Goal: Transaction & Acquisition: Obtain resource

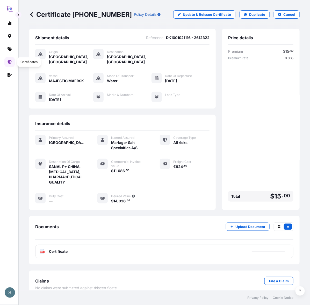
click at [8, 64] on icon at bounding box center [10, 62] width 4 height 4
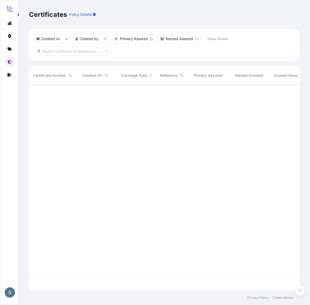
scroll to position [204, 266]
click at [5, 52] on link at bounding box center [9, 49] width 10 height 10
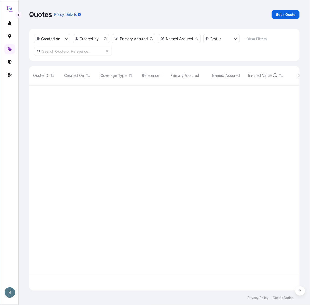
scroll to position [204, 266]
click at [285, 12] on p "Get a Quote" at bounding box center [286, 14] width 20 height 5
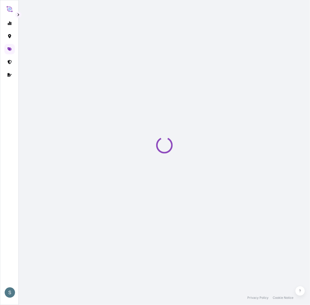
scroll to position [8, 0]
select select "Water"
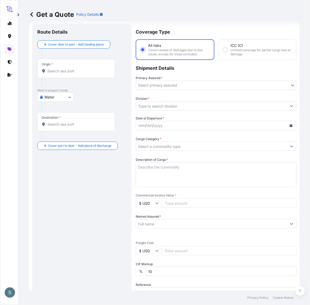
click at [79, 72] on input "Origin *" at bounding box center [77, 71] width 61 height 5
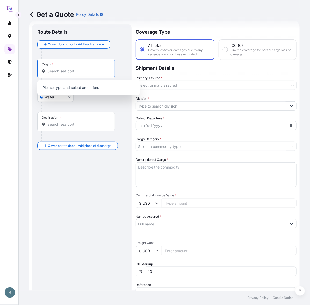
paste input "[GEOGRAPHIC_DATA], [GEOGRAPHIC_DATA]"
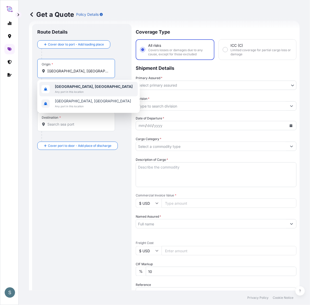
click at [71, 92] on span "Any port in this location" at bounding box center [94, 91] width 78 height 5
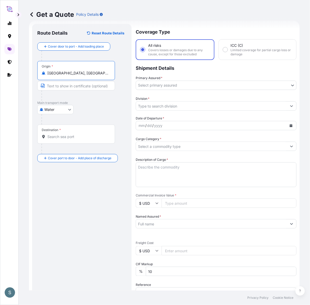
type input "[GEOGRAPHIC_DATA], [GEOGRAPHIC_DATA]"
click at [66, 135] on input "Destination *" at bounding box center [77, 136] width 61 height 5
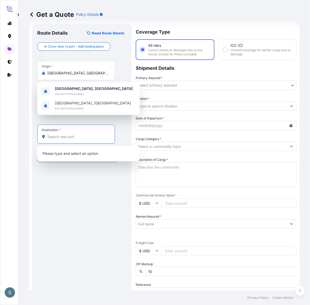
paste input "DALIAN, [GEOGRAPHIC_DATA]"
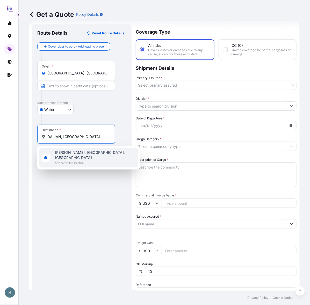
click at [68, 136] on input "DALIAN, [GEOGRAPHIC_DATA]" at bounding box center [77, 136] width 61 height 5
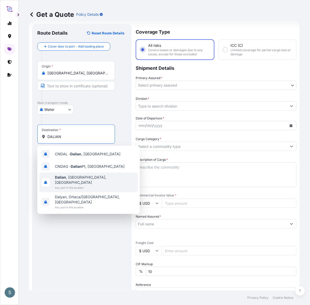
click at [78, 179] on span "[PERSON_NAME] , [GEOGRAPHIC_DATA], [GEOGRAPHIC_DATA]" at bounding box center [95, 180] width 81 height 10
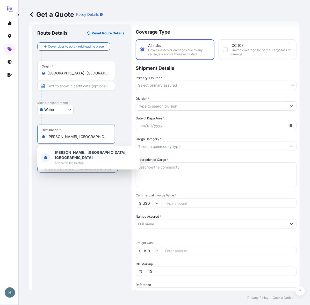
drag, startPoint x: 90, startPoint y: 136, endPoint x: 40, endPoint y: 137, distance: 49.9
click at [40, 137] on div "Destination * [PERSON_NAME], [GEOGRAPHIC_DATA], [GEOGRAPHIC_DATA]" at bounding box center [76, 134] width 78 height 19
paste input "ALIAN, [GEOGRAPHIC_DATA]"
click at [81, 153] on span "[PERSON_NAME], [GEOGRAPHIC_DATA], [GEOGRAPHIC_DATA]" at bounding box center [95, 155] width 81 height 10
type input "[PERSON_NAME], [GEOGRAPHIC_DATA], [GEOGRAPHIC_DATA]"
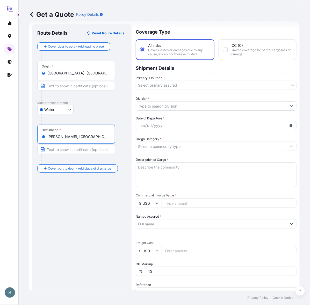
click at [74, 194] on div "Route Details Reset Route Details Cover door to port - Add loading place Place …" at bounding box center [81, 211] width 89 height 364
click at [187, 84] on body "S Get a Quote Policy Details Route Details Reset Route Details Cover door to po…" at bounding box center [155, 152] width 310 height 305
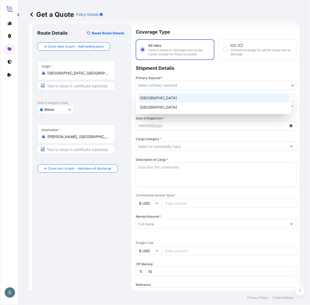
click at [166, 97] on div "[GEOGRAPHIC_DATA]" at bounding box center [214, 97] width 152 height 9
select select "31589"
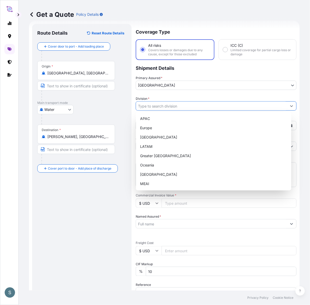
click at [166, 109] on input "Division *" at bounding box center [211, 105] width 151 height 9
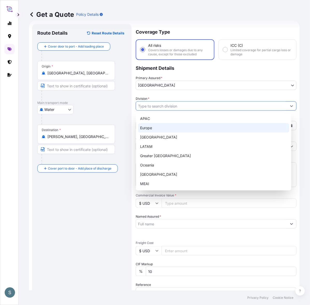
click at [157, 126] on div "Europe" at bounding box center [213, 127] width 151 height 9
type input "Europe"
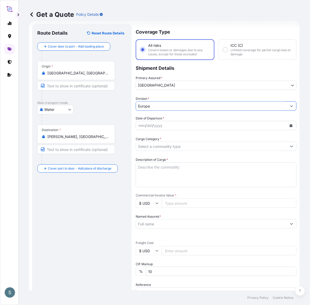
click at [166, 125] on div "mm / dd / yyyy" at bounding box center [211, 125] width 151 height 9
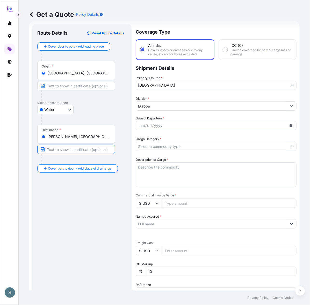
click at [64, 149] on input "Text to appear on certificate" at bounding box center [76, 149] width 78 height 9
click at [72, 203] on div "Route Details Reset Route Details Cover door to port - Add loading place Place …" at bounding box center [81, 211] width 89 height 364
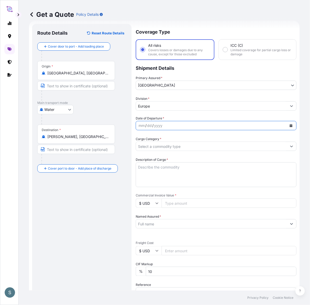
click at [290, 124] on icon "Calendar" at bounding box center [291, 125] width 3 height 3
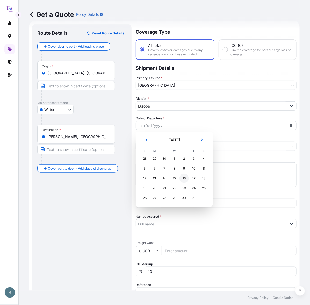
click at [185, 178] on div "16" at bounding box center [183, 178] width 9 height 9
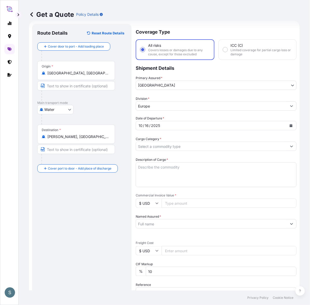
click at [111, 193] on div "Route Details Reset Route Details Cover door to port - Add loading place Place …" at bounding box center [81, 211] width 89 height 364
click at [156, 147] on input "Cargo Category *" at bounding box center [211, 146] width 151 height 9
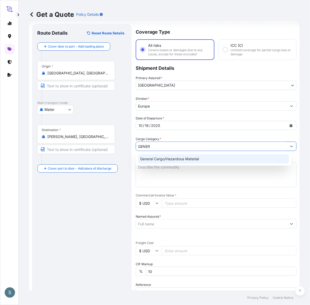
click at [153, 159] on div "General Cargo/Hazardous Material" at bounding box center [213, 158] width 151 height 9
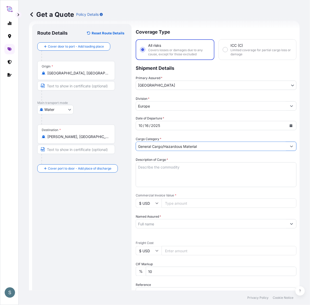
type input "General Cargo/Hazardous Material"
click at [109, 196] on div "Route Details Reset Route Details Cover door to port - Add loading place Place …" at bounding box center [81, 211] width 89 height 364
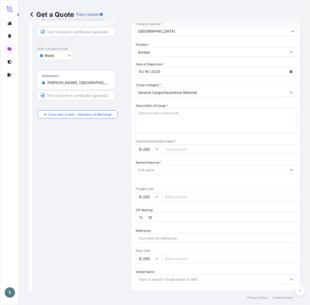
click at [145, 125] on textarea "Description of Cargo *" at bounding box center [216, 120] width 161 height 25
paste textarea "SANAL P, [MEDICAL_DATA] PHARMACEUTICAL QUALITY"
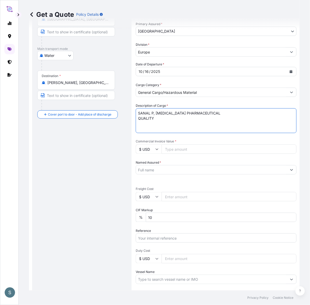
click at [137, 113] on textarea "SANAL P, [MEDICAL_DATA] PHARMACEUTICAL QUALITY" at bounding box center [216, 120] width 161 height 25
click at [138, 118] on textarea "SANAL P, [MEDICAL_DATA] PHARMACEUTICAL QUALITY" at bounding box center [216, 120] width 161 height 25
type textarea "SANAL P, [MEDICAL_DATA] PHARMACEUTICAL QUALITY"
click at [126, 142] on div "Route Details Reset Route Details Cover door to port - Add loading place Place …" at bounding box center [81, 157] width 89 height 364
click at [153, 147] on input "$ USD" at bounding box center [149, 149] width 26 height 9
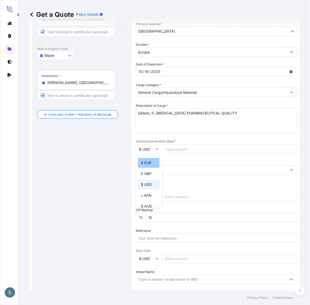
click at [141, 162] on div "€ EUR" at bounding box center [149, 163] width 22 height 10
type input "€ EUR"
click at [140, 194] on input "$ USD" at bounding box center [149, 196] width 26 height 9
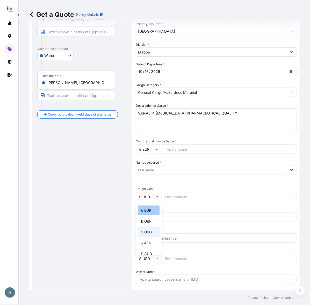
click at [148, 210] on div "€ EUR" at bounding box center [149, 211] width 22 height 10
type input "€ EUR"
click at [107, 212] on div "Route Details Reset Route Details Cover door to port - Add loading place Place …" at bounding box center [81, 157] width 89 height 364
click at [173, 151] on input "Commercial Invoice Value *" at bounding box center [228, 149] width 135 height 9
paste input "21315.00"
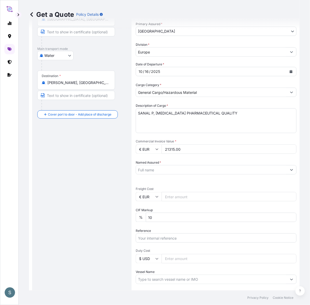
type input "21315.00"
click at [111, 155] on div "Route Details Reset Route Details Cover door to port - Add loading place Place …" at bounding box center [81, 157] width 89 height 364
click at [167, 166] on input "Named Assured *" at bounding box center [211, 169] width 151 height 9
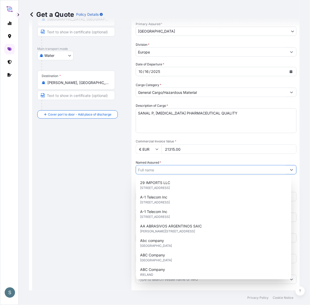
paste input "Mariager Salt Specialties A/S"
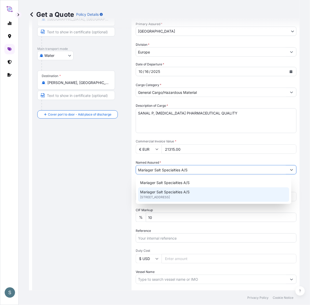
click at [166, 191] on span "Mariager Salt Specialties A/S" at bounding box center [164, 192] width 49 height 5
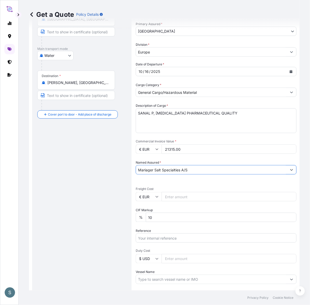
type input "Mariager Salt Specialties A/S"
click at [101, 182] on div "Route Details Reset Route Details Cover door to port - Add loading place Place …" at bounding box center [81, 157] width 89 height 364
click at [168, 201] on div "Date of Departure * [DATE] Cargo Category * General Cargo/Hazardous Material De…" at bounding box center [216, 183] width 161 height 243
click at [168, 199] on input "Freight Cost" at bounding box center [228, 196] width 135 height 9
paste input "2447.45"
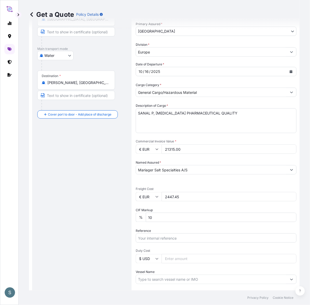
type input "2447.45"
click at [112, 211] on div "Route Details Reset Route Details Cover door to port - Add loading place Place …" at bounding box center [81, 157] width 89 height 364
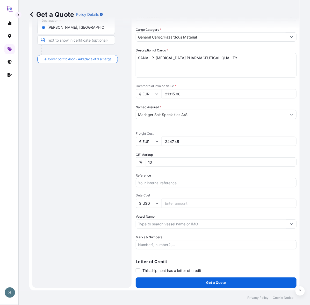
click at [158, 179] on input "Reference" at bounding box center [216, 182] width 161 height 9
paste input "DK1001020989 2610491"
click at [168, 183] on input "DK1001020989 2610491" at bounding box center [216, 182] width 161 height 9
click at [167, 183] on input "DK1001020989 2610491" at bounding box center [216, 182] width 161 height 9
type input "DK1001020989 - 2610491"
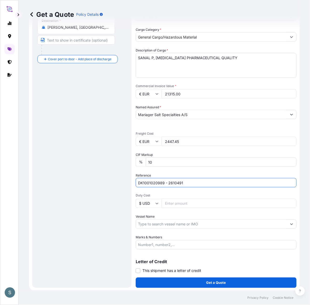
click at [112, 230] on div "Route Details Reset Route Details Cover door to port - Add loading place Place …" at bounding box center [81, 102] width 89 height 364
click at [179, 205] on input "Duty Cost" at bounding box center [228, 203] width 135 height 9
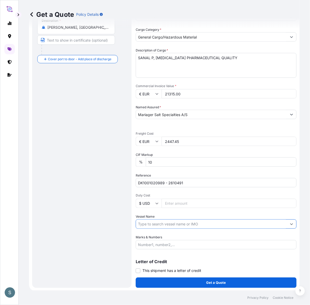
click at [157, 224] on input "Vessel Name" at bounding box center [211, 224] width 151 height 9
paste input "MSC [GEOGRAPHIC_DATA]"
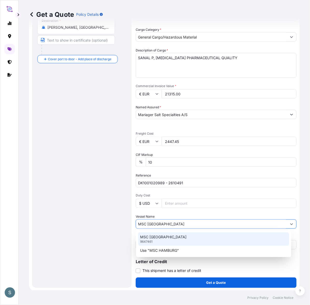
click at [157, 241] on div "MSC [GEOGRAPHIC_DATA] 9647461" at bounding box center [213, 239] width 151 height 13
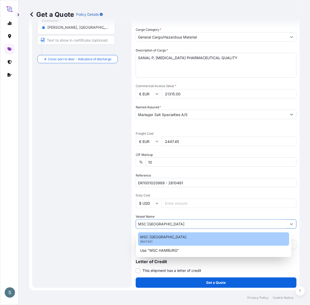
type input "MSC [GEOGRAPHIC_DATA]"
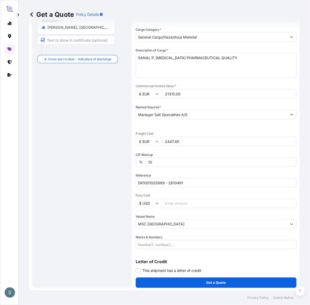
click at [91, 241] on div "Route Details Reset Route Details Cover door to port - Add loading place Place …" at bounding box center [81, 102] width 89 height 364
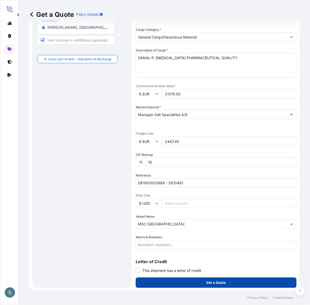
click at [174, 285] on button "Get a Quote" at bounding box center [216, 283] width 161 height 10
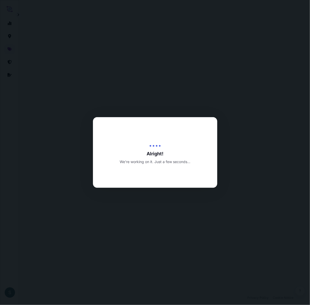
click at [116, 229] on div at bounding box center [155, 152] width 310 height 305
select select "Water"
select select "31589"
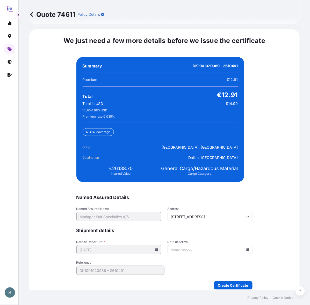
scroll to position [1196, 0]
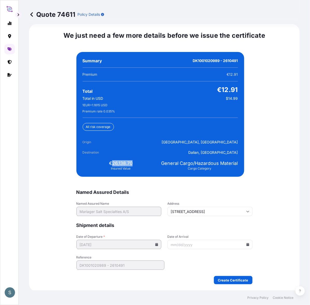
drag, startPoint x: 110, startPoint y: 164, endPoint x: 131, endPoint y: 163, distance: 21.0
click at [131, 163] on div "€26,138.70 Insured Value" at bounding box center [121, 165] width 77 height 10
copy span "26,138.70"
click at [242, 244] on input "Date of Arrival" at bounding box center [209, 244] width 85 height 9
click at [243, 244] on div at bounding box center [209, 244] width 85 height 9
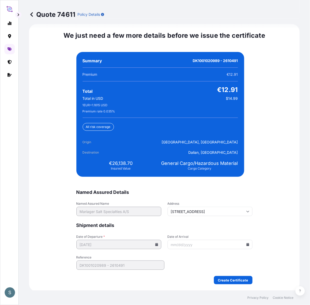
click at [246, 243] on icon at bounding box center [247, 244] width 3 height 3
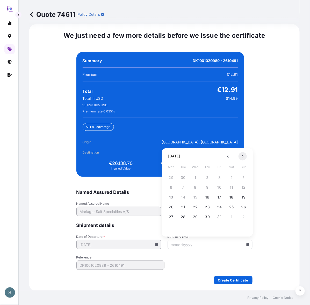
click at [243, 158] on icon at bounding box center [242, 156] width 2 height 3
click at [222, 186] on button "12" at bounding box center [219, 188] width 8 height 8
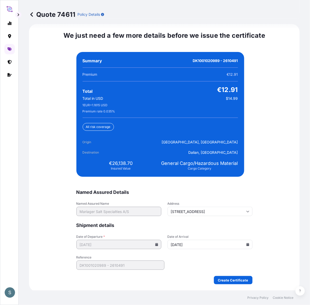
click at [243, 243] on input "[DATE]" at bounding box center [209, 244] width 85 height 9
click at [246, 245] on icon at bounding box center [247, 244] width 3 height 3
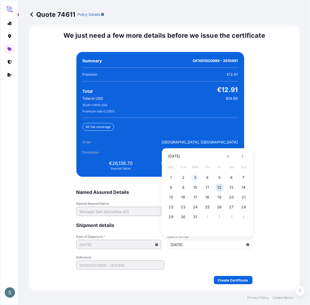
click at [197, 176] on button "3" at bounding box center [195, 178] width 8 height 8
type input "[DATE]"
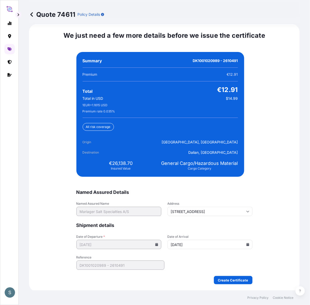
click at [264, 206] on div "We just need a few more details before we issue the certificate Named Assured D…" at bounding box center [164, 158] width 270 height 268
drag, startPoint x: 109, startPoint y: 164, endPoint x: 135, endPoint y: 163, distance: 25.9
click at [135, 163] on div "€26,138.70 Insured Value" at bounding box center [121, 165] width 77 height 10
copy span "26,138.70"
click at [117, 163] on span "€26,138.70" at bounding box center [121, 163] width 24 height 6
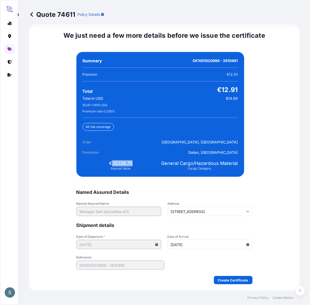
drag, startPoint x: 110, startPoint y: 163, endPoint x: 133, endPoint y: 163, distance: 23.3
click at [133, 163] on div "€26,138.70 Insured Value" at bounding box center [121, 165] width 77 height 10
copy span "26,138.70"
click at [186, 269] on form "Named Assured Details Named Assured Name Mariager Salt Specialties A/S Address …" at bounding box center [164, 236] width 176 height 95
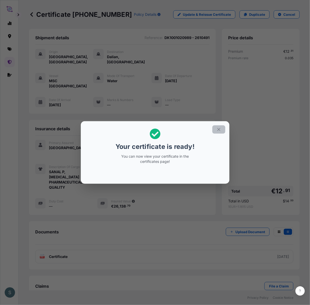
click at [216, 131] on button "button" at bounding box center [218, 129] width 13 height 8
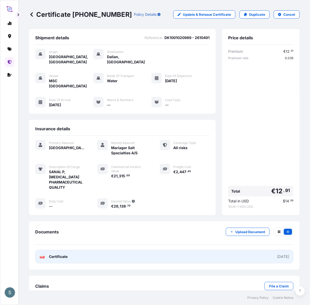
click at [93, 250] on link "PDF Certificate [DATE]" at bounding box center [164, 256] width 258 height 13
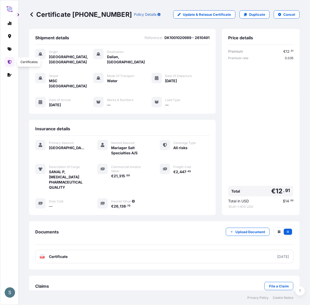
click at [9, 58] on link at bounding box center [9, 62] width 10 height 10
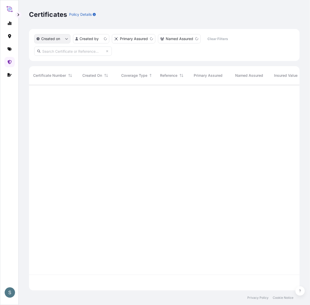
scroll to position [204, 266]
click at [21, 14] on button "button" at bounding box center [18, 15] width 6 height 6
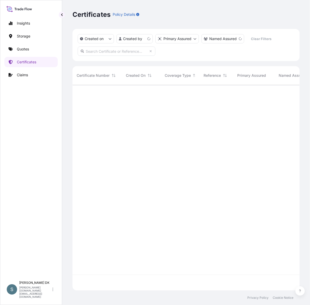
scroll to position [5, 5]
click at [32, 52] on link "Quotes" at bounding box center [30, 49] width 53 height 10
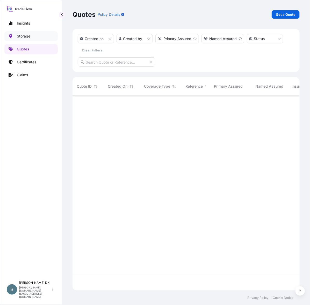
scroll to position [193, 222]
click at [60, 16] on button "button" at bounding box center [62, 15] width 6 height 6
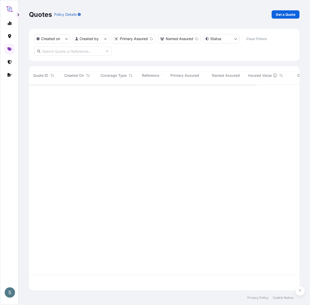
scroll to position [204, 266]
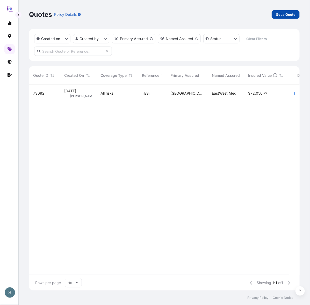
click at [291, 14] on p "Get a Quote" at bounding box center [286, 14] width 20 height 5
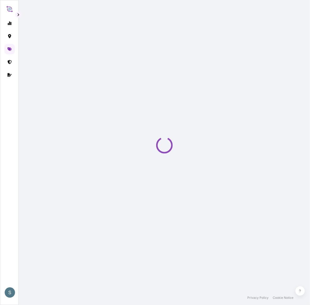
select select "Water"
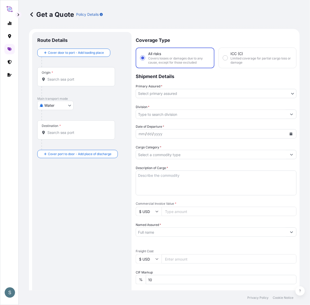
scroll to position [8, 0]
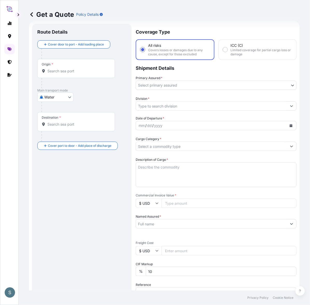
click at [74, 70] on input "Origin *" at bounding box center [77, 71] width 61 height 5
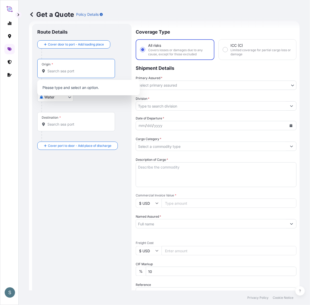
paste input "[GEOGRAPHIC_DATA], [GEOGRAPHIC_DATA]"
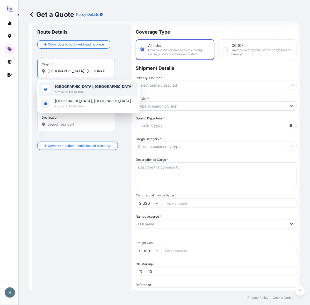
click at [68, 91] on span "Any port in this location" at bounding box center [94, 91] width 78 height 5
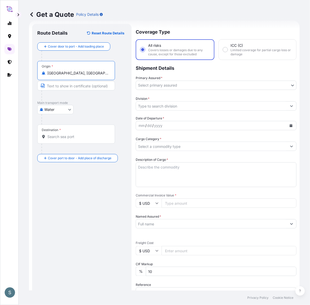
type input "[GEOGRAPHIC_DATA], [GEOGRAPHIC_DATA]"
click at [64, 140] on div "Destination *" at bounding box center [76, 134] width 78 height 19
click at [64, 139] on input "Destination *" at bounding box center [77, 136] width 61 height 5
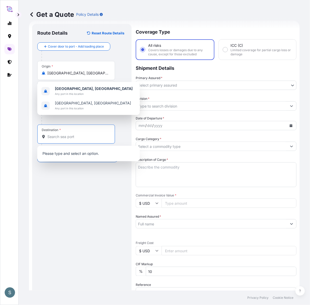
paste input "[GEOGRAPHIC_DATA], [GEOGRAPHIC_DATA]"
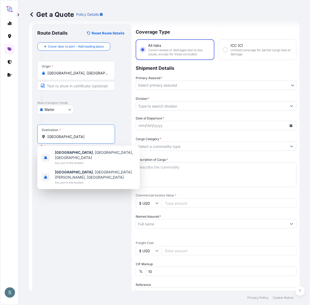
click at [87, 138] on input "[GEOGRAPHIC_DATA]" at bounding box center [77, 136] width 61 height 5
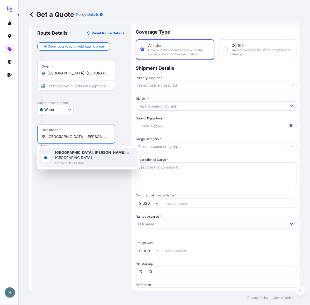
click at [92, 152] on span "[GEOGRAPHIC_DATA], [PERSON_NAME], [GEOGRAPHIC_DATA]" at bounding box center [95, 155] width 81 height 10
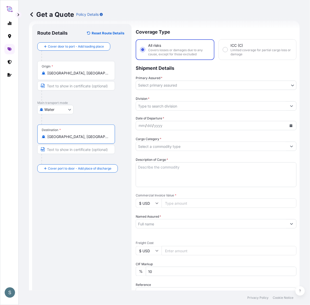
type input "[GEOGRAPHIC_DATA], [GEOGRAPHIC_DATA], [GEOGRAPHIC_DATA]"
click at [73, 189] on div "Route Details Reset Route Details Cover door to port - Add loading place Place …" at bounding box center [81, 211] width 89 height 364
click at [176, 84] on body "2 options available. 0 options available. 1 option available. S Get a Quote Pol…" at bounding box center [155, 152] width 310 height 305
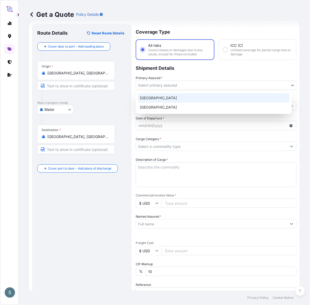
click at [160, 99] on div "[GEOGRAPHIC_DATA]" at bounding box center [214, 97] width 152 height 9
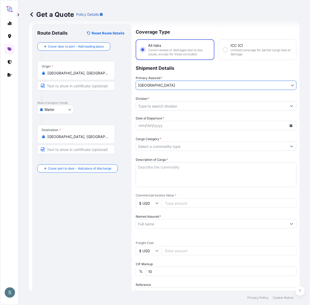
click at [159, 107] on input "Division *" at bounding box center [211, 105] width 151 height 9
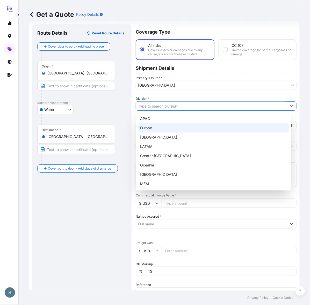
click at [154, 125] on div "Europe" at bounding box center [213, 127] width 151 height 9
type input "Europe"
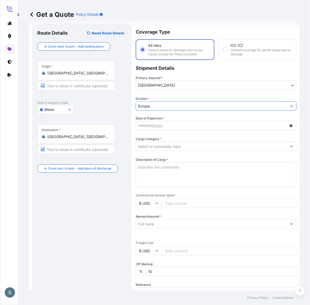
click at [157, 125] on div "yyyy" at bounding box center [157, 126] width 9 height 6
click at [121, 101] on p "Main transport mode" at bounding box center [81, 103] width 89 height 4
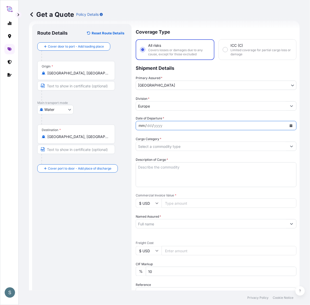
click at [169, 122] on div "mm / dd / yyyy" at bounding box center [211, 125] width 151 height 9
click at [290, 125] on button "Calendar" at bounding box center [291, 126] width 8 height 8
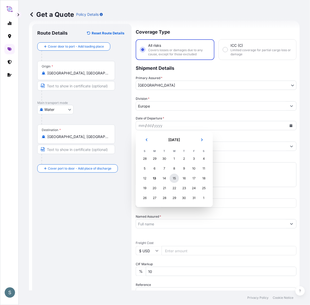
click at [173, 179] on div "15" at bounding box center [173, 178] width 9 height 9
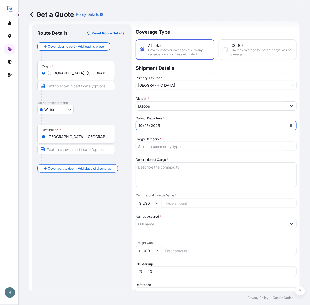
click at [118, 194] on div "Route Details Reset Route Details Cover door to port - Add loading place Place …" at bounding box center [81, 211] width 89 height 364
click at [175, 147] on input "Cargo Category *" at bounding box center [211, 146] width 151 height 9
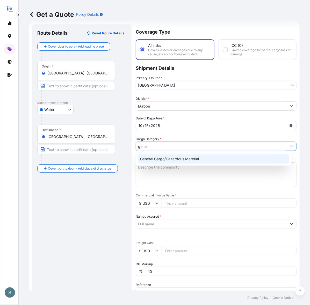
click at [170, 160] on div "General Cargo/Hazardous Material" at bounding box center [213, 158] width 151 height 9
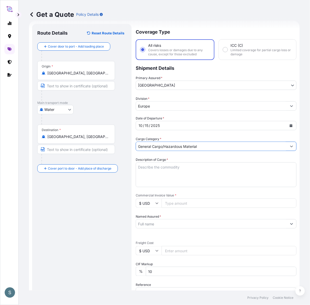
type input "General Cargo/Hazardous Material"
click at [97, 206] on div "Route Details Reset Route Details Cover door to port - Add loading place Place …" at bounding box center [81, 211] width 89 height 364
click at [180, 174] on textarea "Description of Cargo *" at bounding box center [216, 174] width 161 height 25
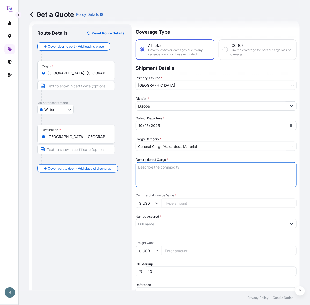
paste textarea "SANAL P, [MEDICAL_DATA] PHARMACEUTICAL QUALITY"
click at [136, 171] on textarea "SANAL P, [MEDICAL_DATA] PHARMACEUTICAL QUALITY" at bounding box center [216, 174] width 161 height 25
type textarea "SANAL P, [MEDICAL_DATA] PHARMACEUTICAL QUALITY"
click at [99, 235] on div "Route Details Reset Route Details Cover door to port - Add loading place Place …" at bounding box center [81, 211] width 89 height 364
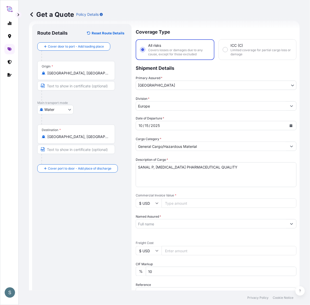
click at [152, 201] on input "$ USD" at bounding box center [149, 203] width 26 height 9
click at [67, 246] on div "Route Details Reset Route Details Cover door to port - Add loading place Place …" at bounding box center [81, 211] width 89 height 364
click at [139, 253] on input "$ USD" at bounding box center [149, 250] width 26 height 9
click at [150, 263] on div "€ EUR" at bounding box center [149, 265] width 22 height 10
type input "€ EUR"
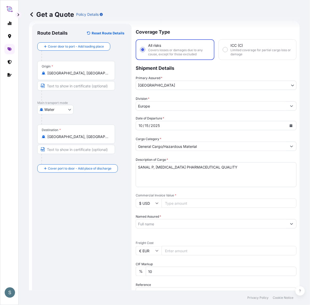
click at [96, 255] on div "Route Details Reset Route Details Cover door to port - Add loading place Place …" at bounding box center [81, 211] width 89 height 364
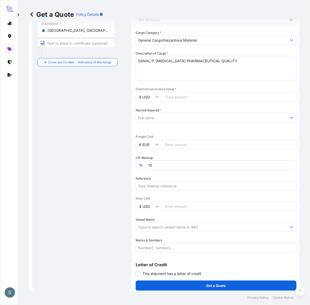
scroll to position [116, 0]
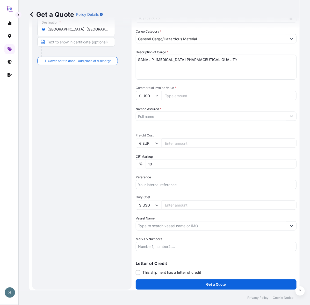
drag, startPoint x: 120, startPoint y: 206, endPoint x: 121, endPoint y: 209, distance: 2.7
click at [120, 206] on div "Route Details Reset Route Details Cover door to port - Add loading place Place …" at bounding box center [81, 103] width 89 height 364
click at [159, 244] on input "Marks & Numbers" at bounding box center [216, 246] width 161 height 9
click at [160, 227] on input "Vessel Name" at bounding box center [211, 225] width 151 height 9
paste input "VALENCIA EXPRESS"
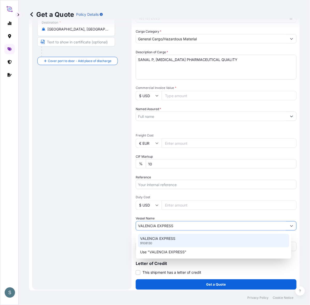
click at [165, 236] on p "VALENCIA EXPRESS" at bounding box center [157, 238] width 35 height 5
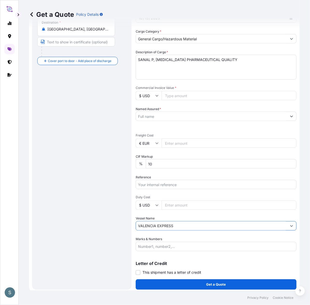
type input "VALENCIA EXPRESS"
click at [113, 193] on div "Route Details Reset Route Details Cover door to port - Add loading place Place …" at bounding box center [81, 103] width 89 height 364
click at [153, 189] on div "Date of Departure * [DATE] Cargo Category * General Cargo/Hazardous Material De…" at bounding box center [216, 129] width 161 height 243
drag, startPoint x: 153, startPoint y: 183, endPoint x: 161, endPoint y: 188, distance: 9.5
click at [153, 183] on input "Reference" at bounding box center [216, 184] width 161 height 9
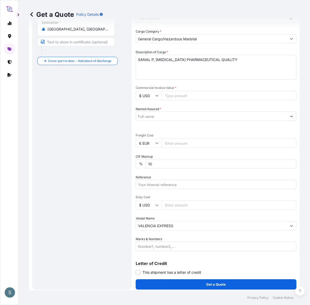
paste input "DK1001020526 2599734"
click at [167, 182] on input "DK1001020526 2599734" at bounding box center [216, 184] width 161 height 9
type input "DK1001020526 - 2599734"
click at [89, 197] on div "Route Details Reset Route Details Cover door to port - Add loading place Place …" at bounding box center [81, 103] width 89 height 364
click at [179, 116] on input "Named Assured *" at bounding box center [211, 116] width 151 height 9
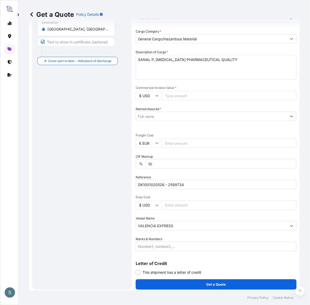
paste input "Mariager Salt Specialties A/S"
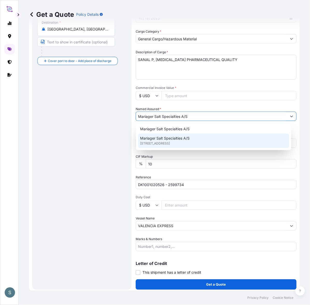
click at [191, 139] on div "Mariager Salt Specialties A/[STREET_ADDRESS]" at bounding box center [213, 141] width 151 height 14
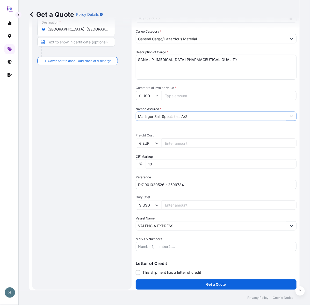
type input "Mariager Salt Specialties A/S"
click at [86, 147] on div "Route Details Reset Route Details Cover door to port - Add loading place Place …" at bounding box center [81, 103] width 89 height 364
drag, startPoint x: 93, startPoint y: 117, endPoint x: 87, endPoint y: 73, distance: 44.6
click at [93, 117] on div "Route Details Reset Route Details Cover door to port - Add loading place Place …" at bounding box center [81, 103] width 89 height 364
click at [169, 97] on input "Commercial Invoice Value *" at bounding box center [228, 95] width 135 height 9
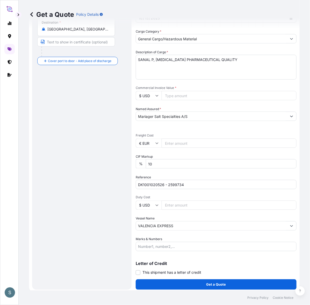
paste input "12201.00"
type input "12201.00"
click at [117, 107] on div "Route Details Reset Route Details Cover door to port - Add loading place Place …" at bounding box center [81, 103] width 89 height 364
click at [156, 94] on icon at bounding box center [156, 95] width 3 height 3
click at [148, 110] on div "€ EUR" at bounding box center [149, 110] width 22 height 10
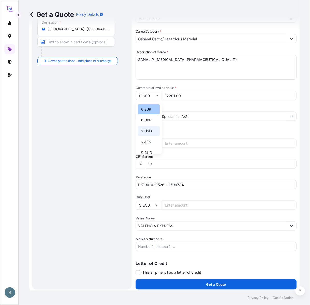
type input "€ EUR"
click at [85, 121] on div "Route Details Reset Route Details Cover door to port - Add loading place Place …" at bounding box center [81, 103] width 89 height 364
click at [150, 144] on input "€ EUR" at bounding box center [149, 143] width 26 height 9
click at [109, 149] on div "Route Details Reset Route Details Cover door to port - Add loading place Place …" at bounding box center [81, 103] width 89 height 364
click at [169, 145] on input "Freight Cost" at bounding box center [228, 143] width 135 height 9
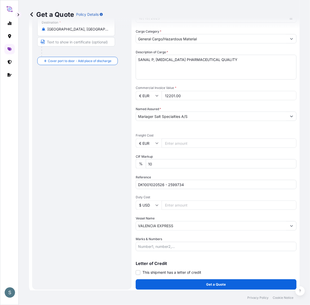
paste input "4223.38"
type input "4223.38"
click at [106, 158] on div "Route Details Reset Route Details Cover door to port - Add loading place Place …" at bounding box center [81, 103] width 89 height 364
click at [111, 211] on div "Route Details Reset Route Details Cover door to port - Add loading place Place …" at bounding box center [81, 103] width 89 height 364
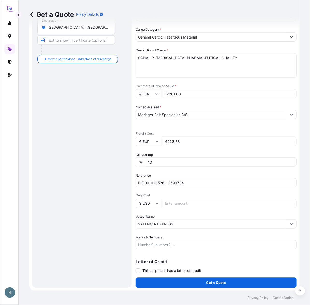
click at [86, 91] on div "Route Details Reset Route Details Cover door to port - Add loading place Place …" at bounding box center [81, 102] width 89 height 364
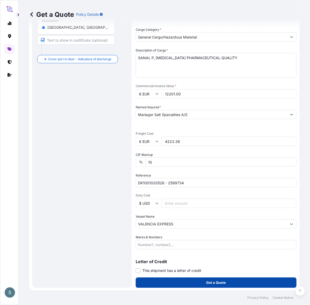
click at [179, 282] on button "Get a Quote" at bounding box center [216, 283] width 161 height 10
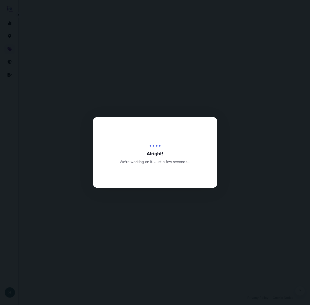
drag, startPoint x: 90, startPoint y: 49, endPoint x: 77, endPoint y: 30, distance: 22.8
click at [90, 49] on div at bounding box center [155, 152] width 310 height 305
select select "Water"
select select "31589"
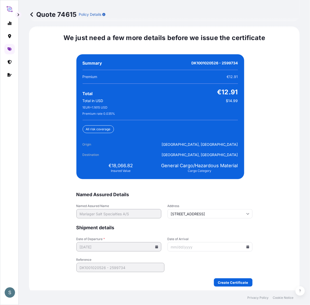
scroll to position [1196, 0]
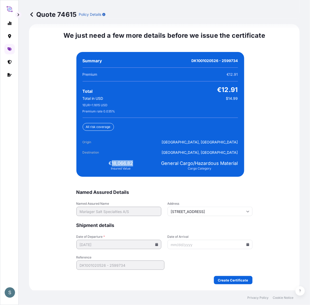
drag, startPoint x: 109, startPoint y: 164, endPoint x: 132, endPoint y: 162, distance: 22.8
click at [132, 162] on div "€18,066.82 Insured Value" at bounding box center [121, 165] width 77 height 10
copy span "18,066.82"
click at [246, 243] on icon at bounding box center [247, 244] width 3 height 3
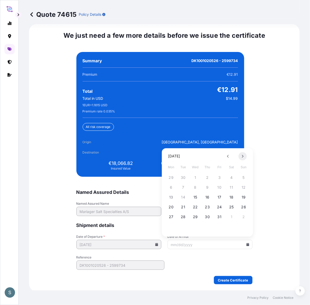
click at [243, 159] on button at bounding box center [242, 156] width 8 height 8
click at [195, 208] on button "19" at bounding box center [195, 207] width 8 height 8
type input "[DATE]"
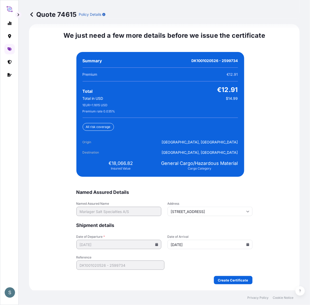
click at [189, 264] on form "Named Assured Details Named Assured Name Mariager Salt Specialties A/S Address …" at bounding box center [164, 236] width 176 height 95
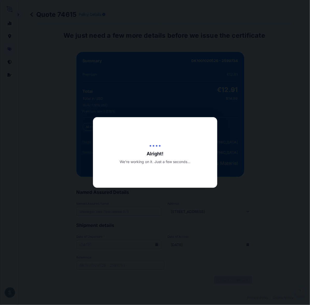
drag, startPoint x: 207, startPoint y: 83, endPoint x: 208, endPoint y: 76, distance: 7.5
click at [207, 83] on div at bounding box center [155, 152] width 310 height 305
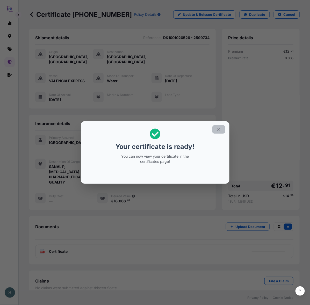
click at [214, 128] on button "button" at bounding box center [218, 129] width 13 height 8
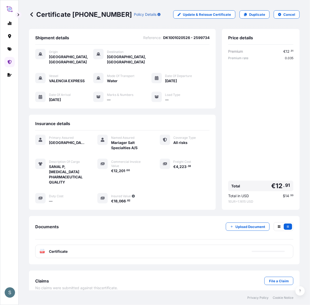
click at [81, 223] on div "Documents Upload Document" at bounding box center [164, 231] width 258 height 17
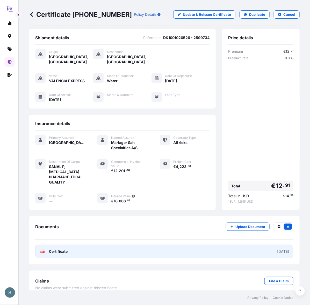
click at [81, 249] on link "PDF Certificate [DATE]" at bounding box center [164, 251] width 258 height 13
